Goal: Information Seeking & Learning: Learn about a topic

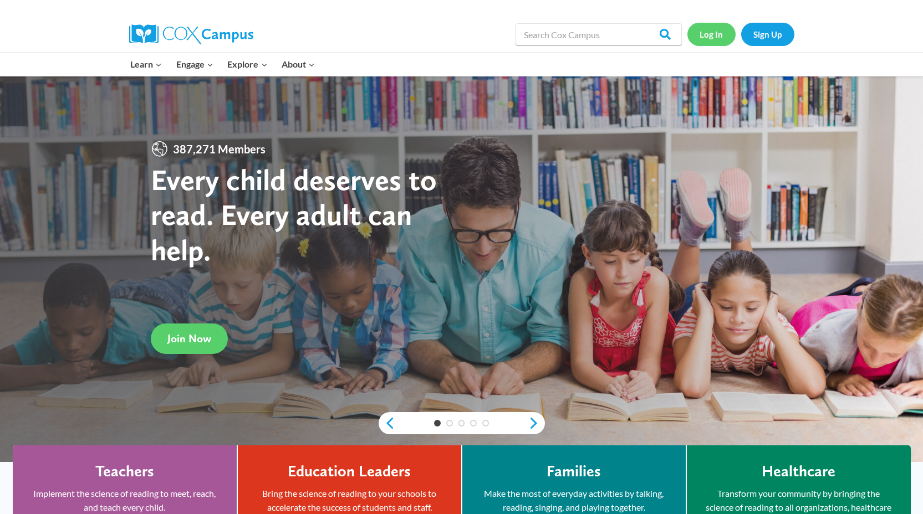
click at [718, 34] on link "Log In" at bounding box center [711, 34] width 48 height 23
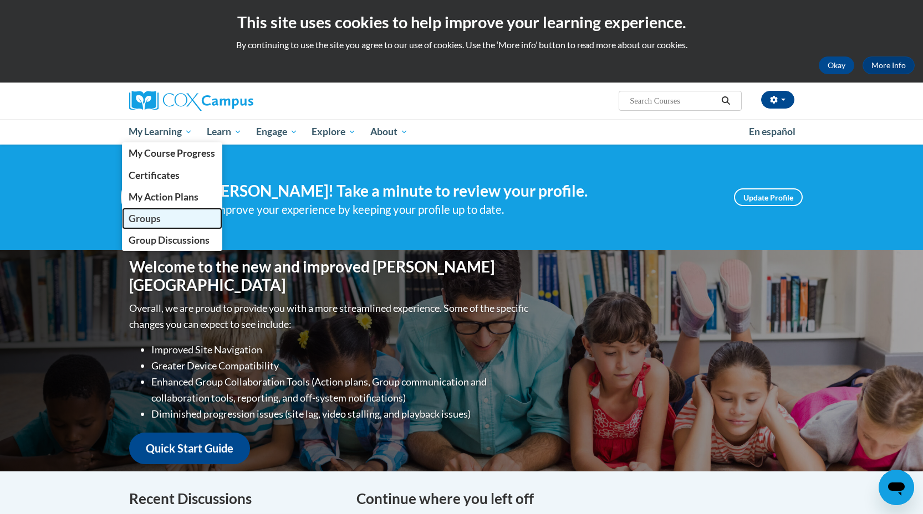
click at [144, 220] on span "Groups" at bounding box center [145, 219] width 32 height 12
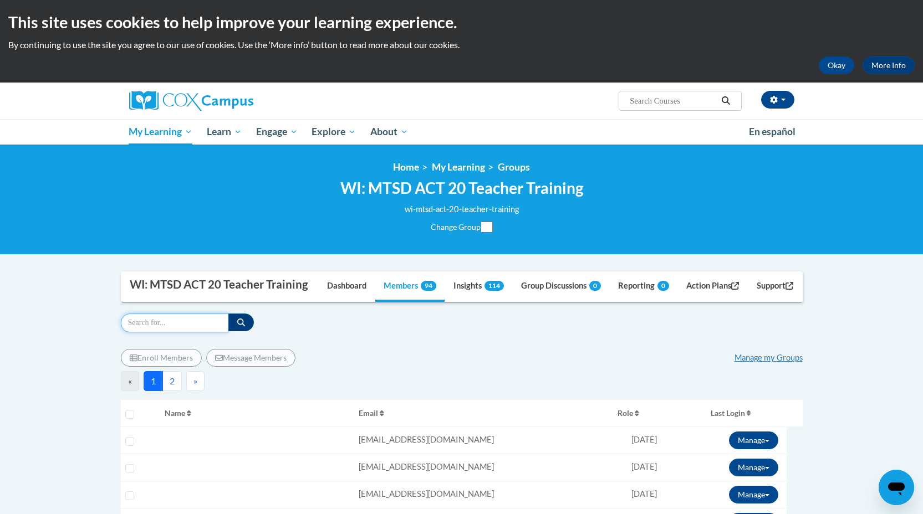
click at [175, 333] on input "Search" at bounding box center [175, 323] width 108 height 19
type input "white"
